Goal: Task Accomplishment & Management: Manage account settings

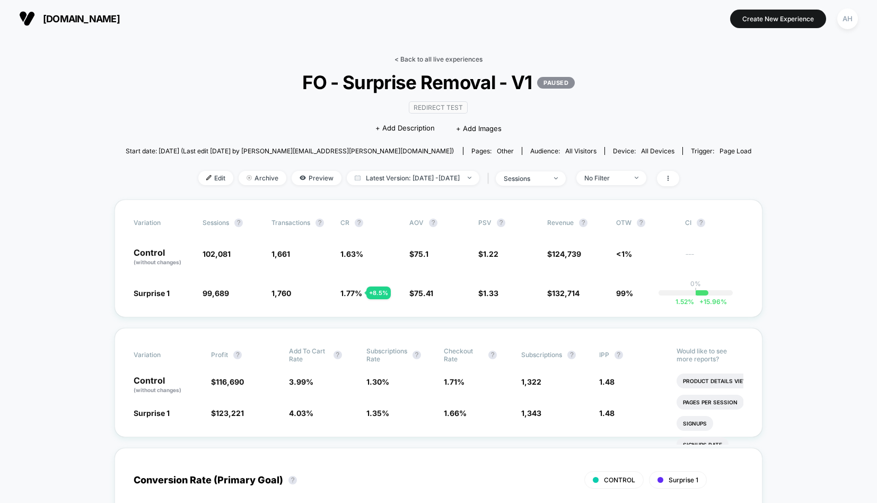
click at [415, 59] on link "< Back to all live experiences" at bounding box center [438, 59] width 88 height 8
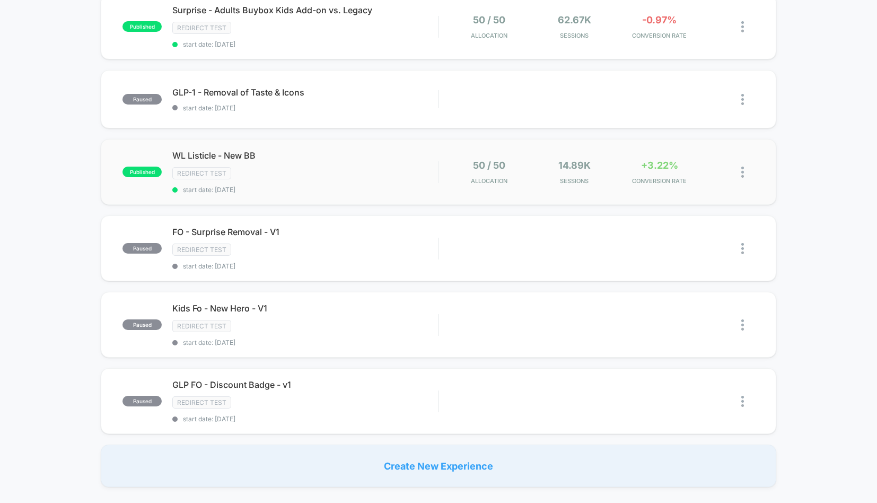
scroll to position [469, 0]
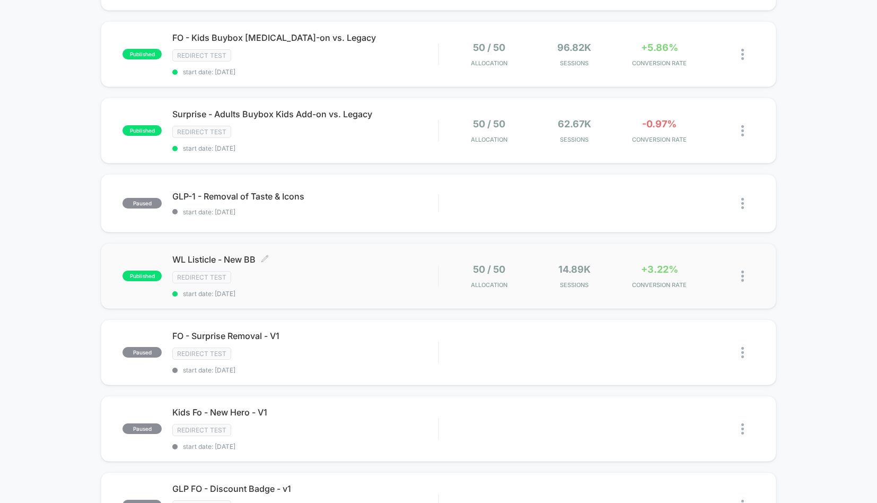
click at [372, 263] on div "WL Listicle - New BB Click to edit experience details Click to edit experience …" at bounding box center [305, 275] width 266 height 43
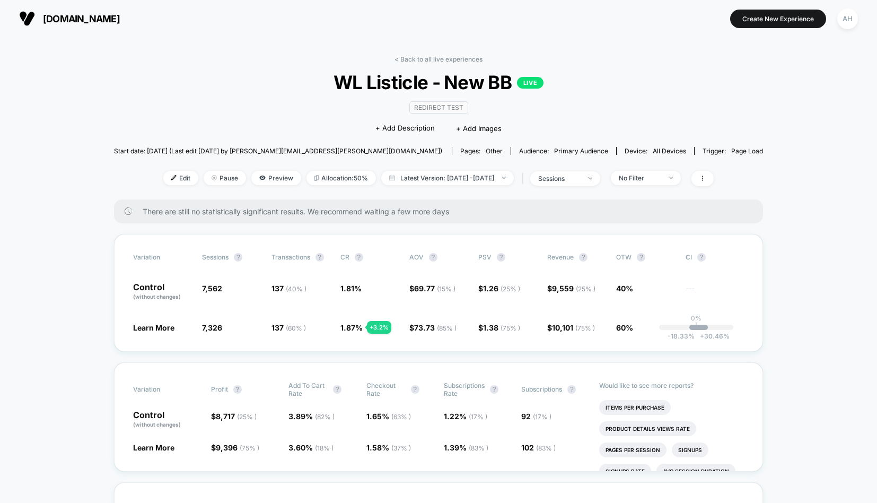
click at [407, 59] on link "< Back to all live experiences" at bounding box center [438, 59] width 88 height 8
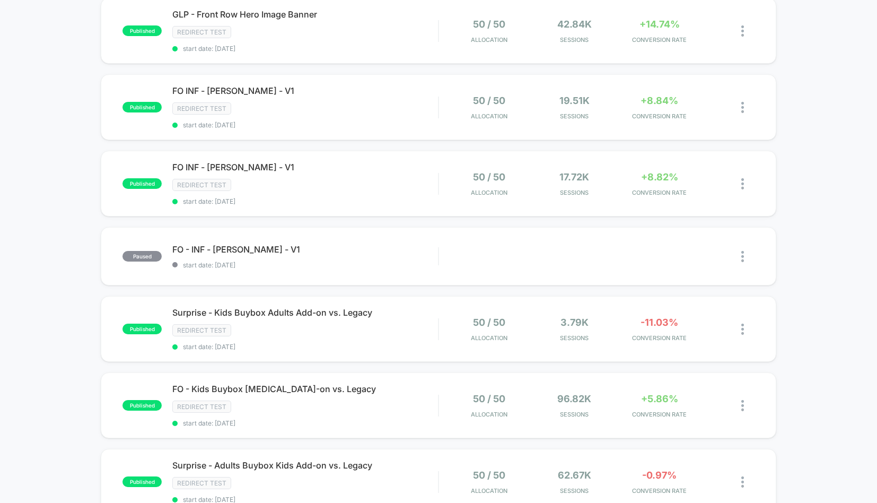
scroll to position [125, 0]
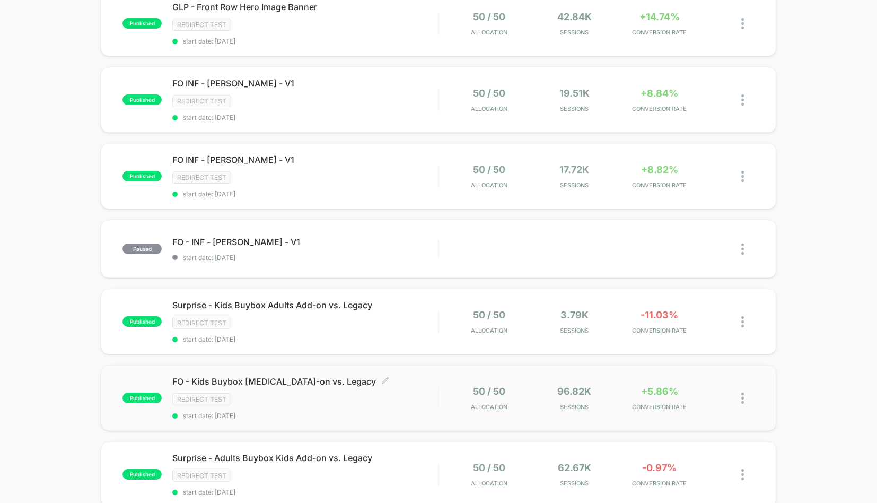
click at [426, 400] on div "Redirect Test" at bounding box center [305, 399] width 266 height 12
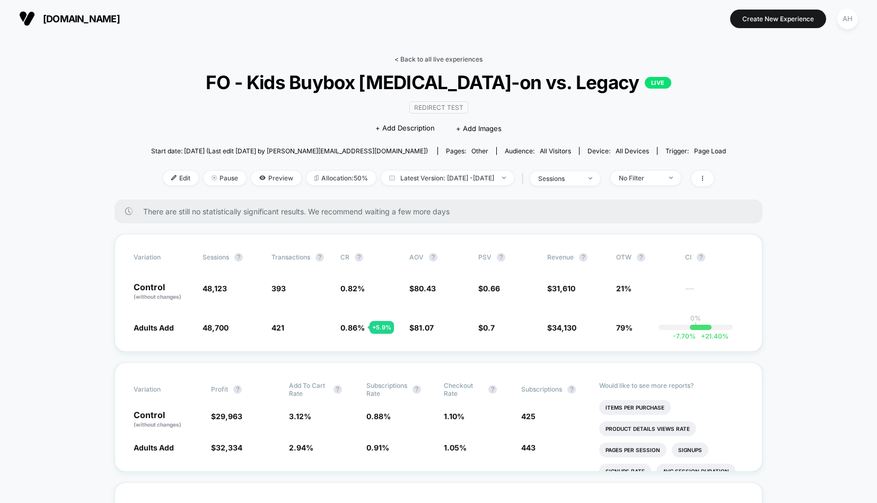
click at [442, 57] on link "< Back to all live experiences" at bounding box center [438, 59] width 88 height 8
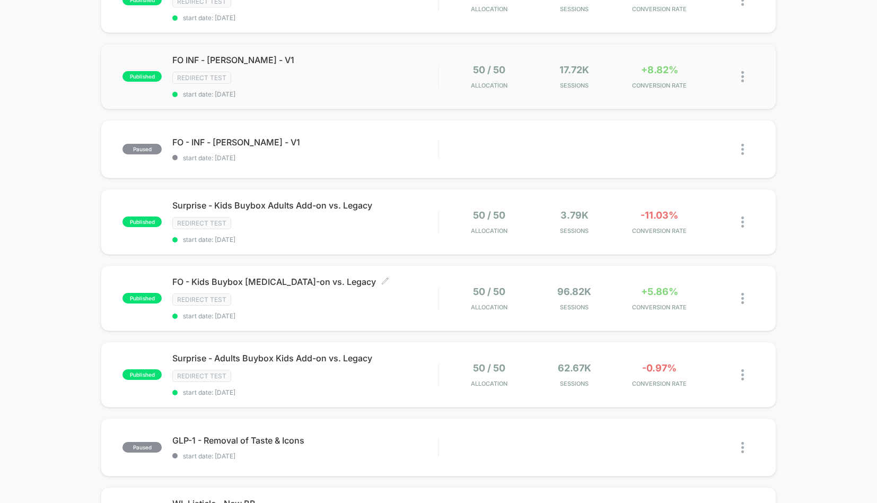
scroll to position [221, 0]
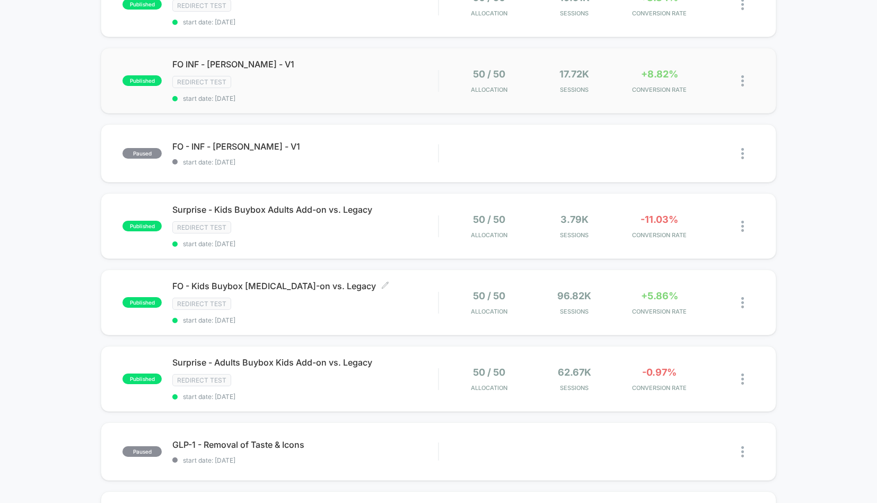
click at [372, 311] on div "FO - Kids Buybox [MEDICAL_DATA]-on vs. Legacy Click to edit experience details …" at bounding box center [305, 301] width 266 height 43
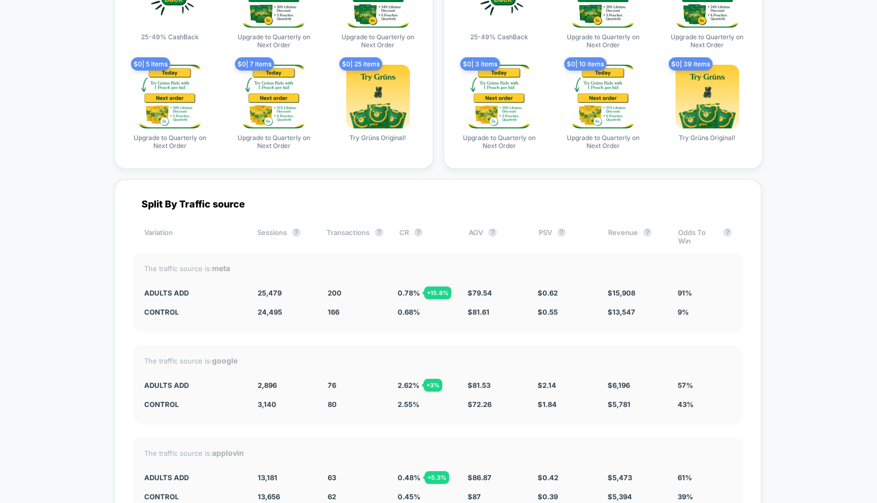
scroll to position [3578, 0]
